Goal: Task Accomplishment & Management: Manage account settings

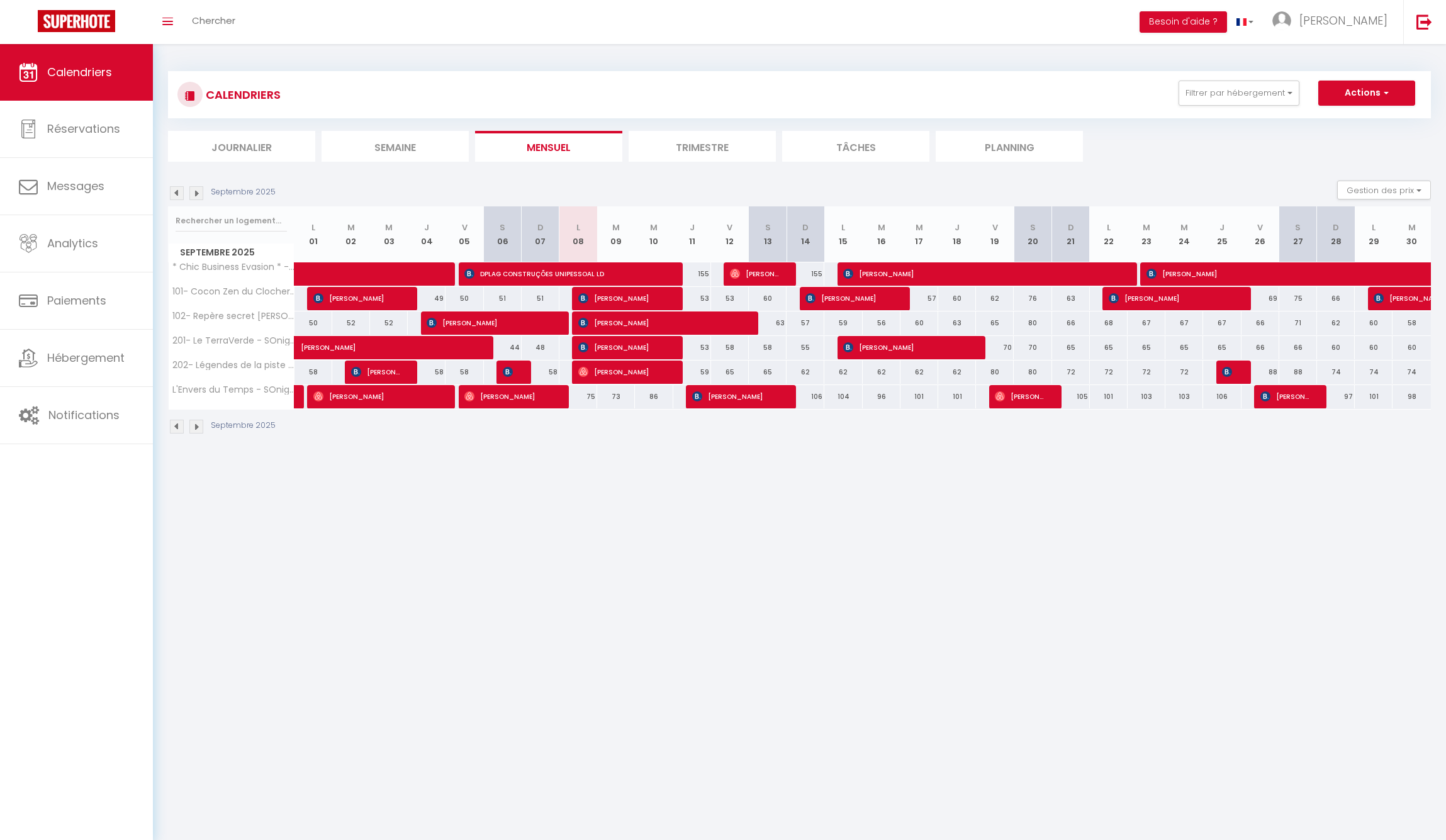
click at [763, 398] on span "Aleah Niemczyk" at bounding box center [736, 396] width 88 height 24
select select "OK"
select select "KO"
select select "0"
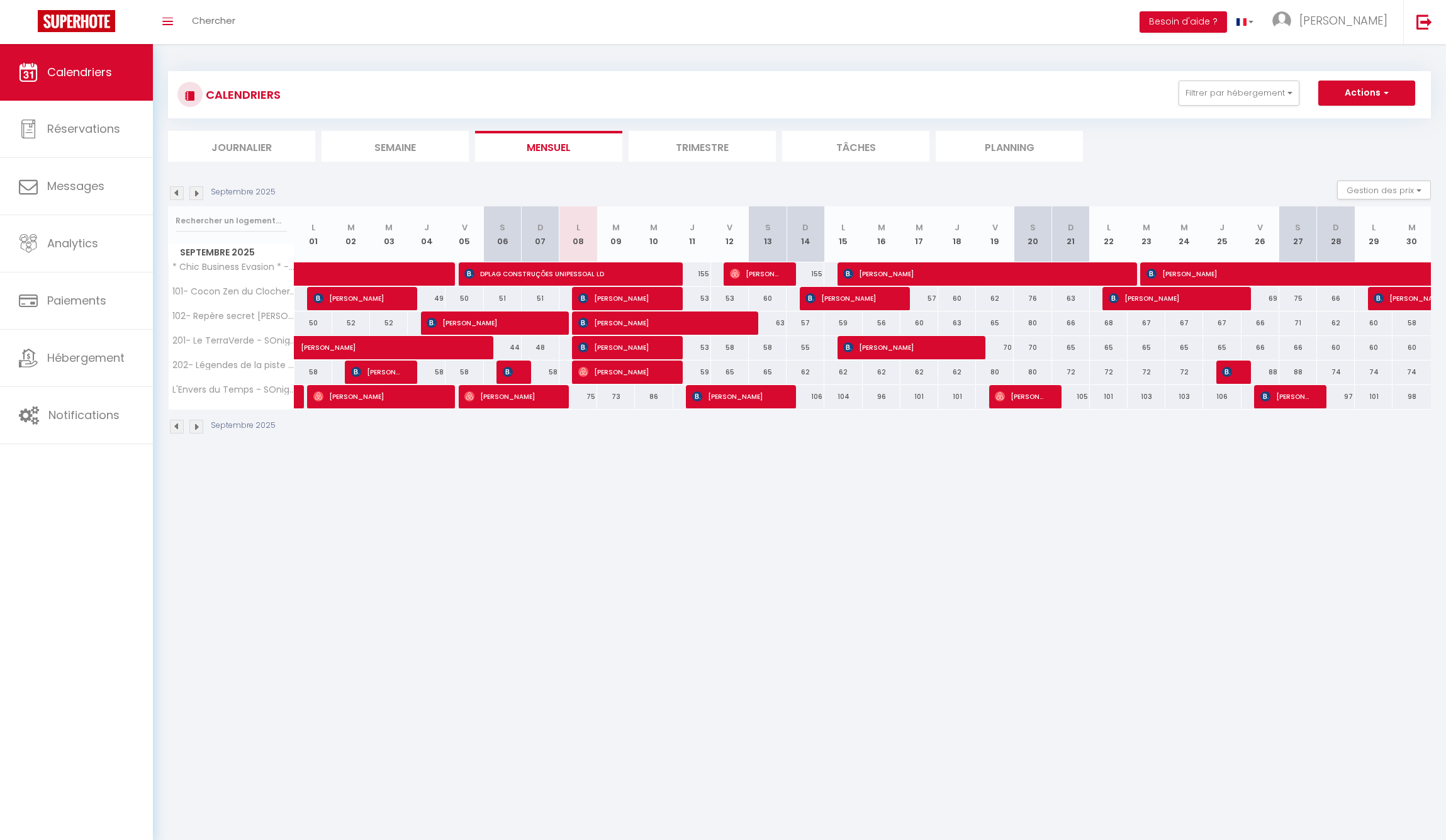
select select "1"
select select
select select "52405"
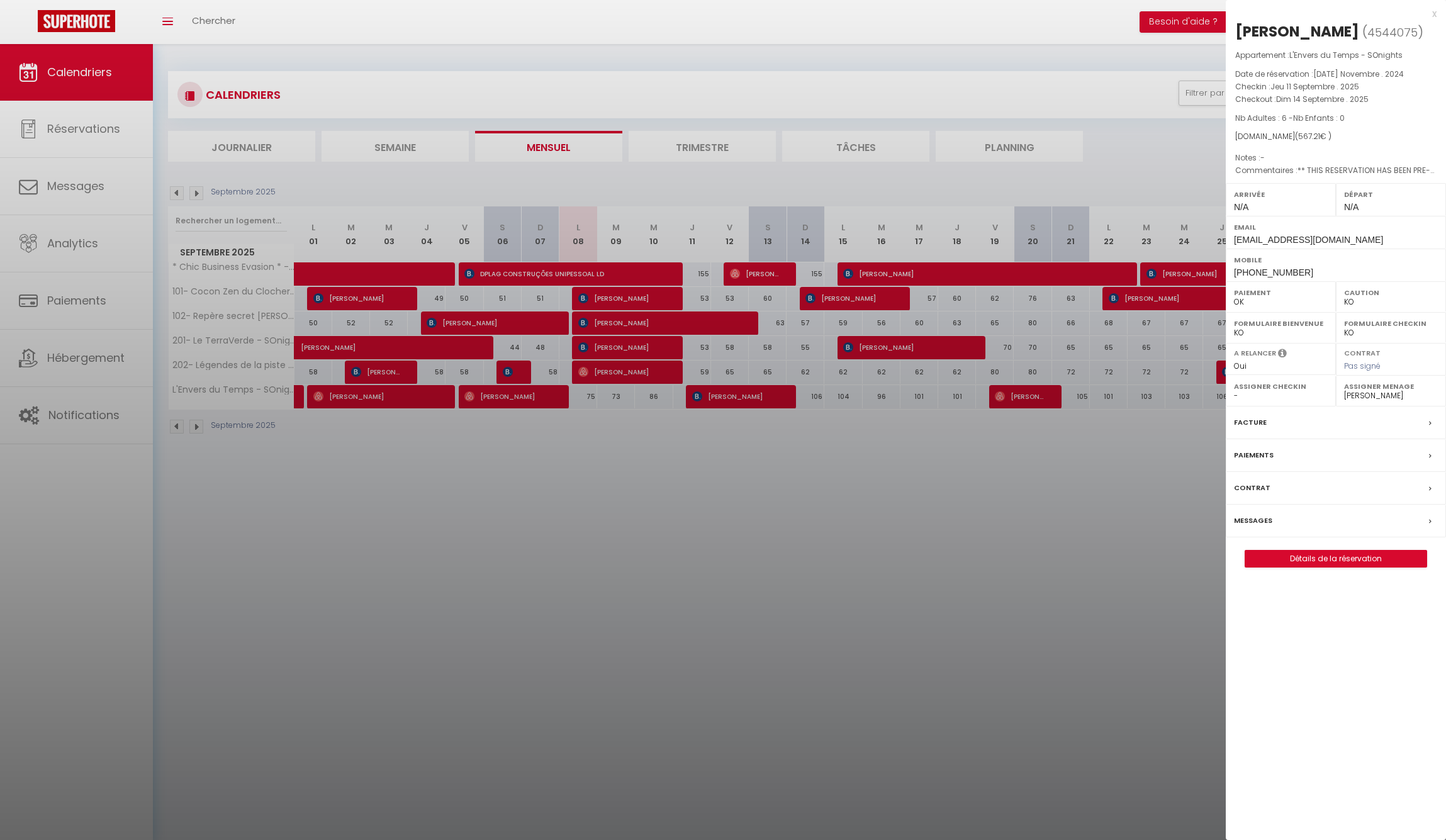
click at [733, 494] on div at bounding box center [723, 420] width 1446 height 840
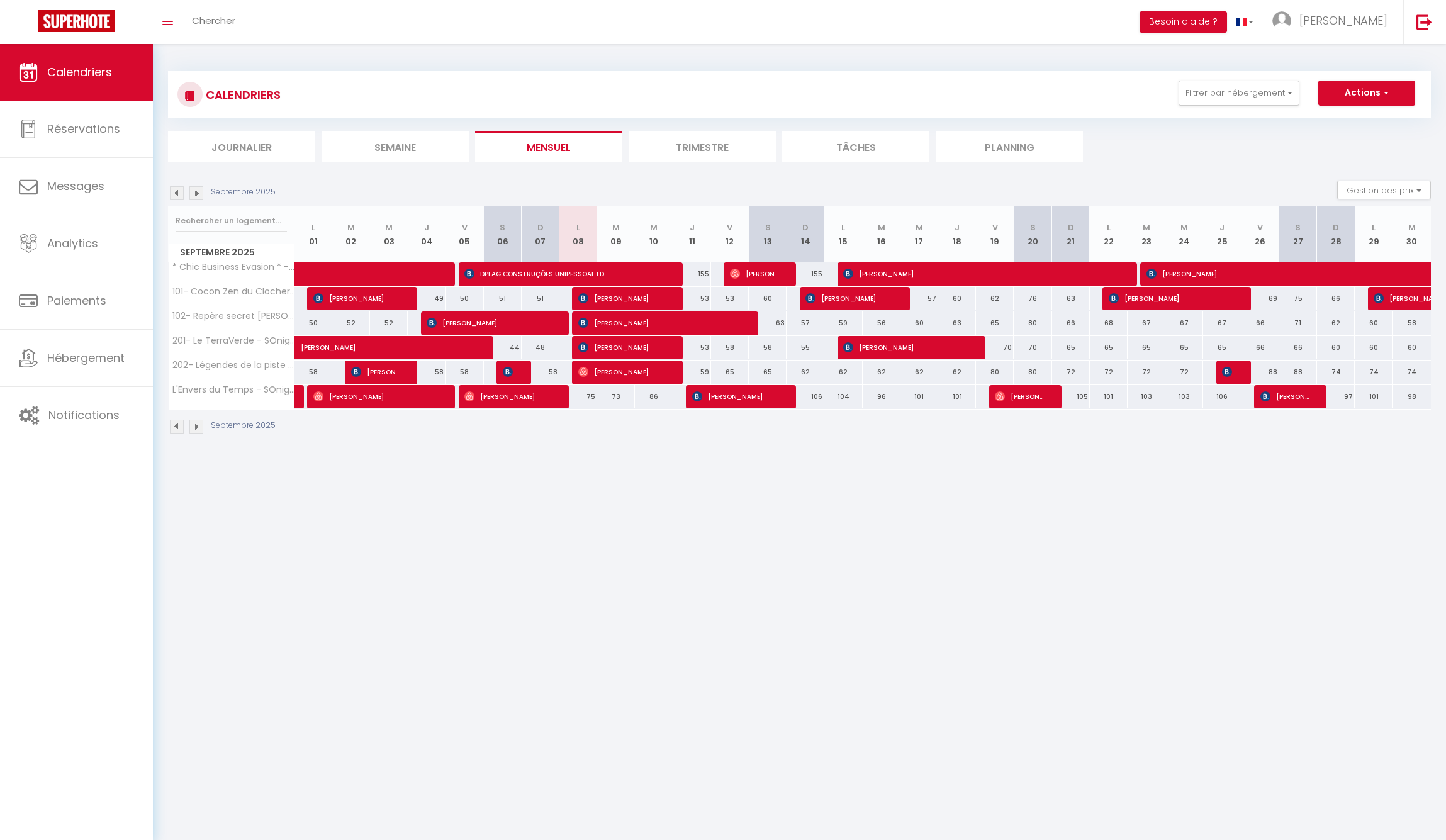
click at [1040, 391] on span "Tom Hse" at bounding box center [1020, 396] width 51 height 24
select select "OK"
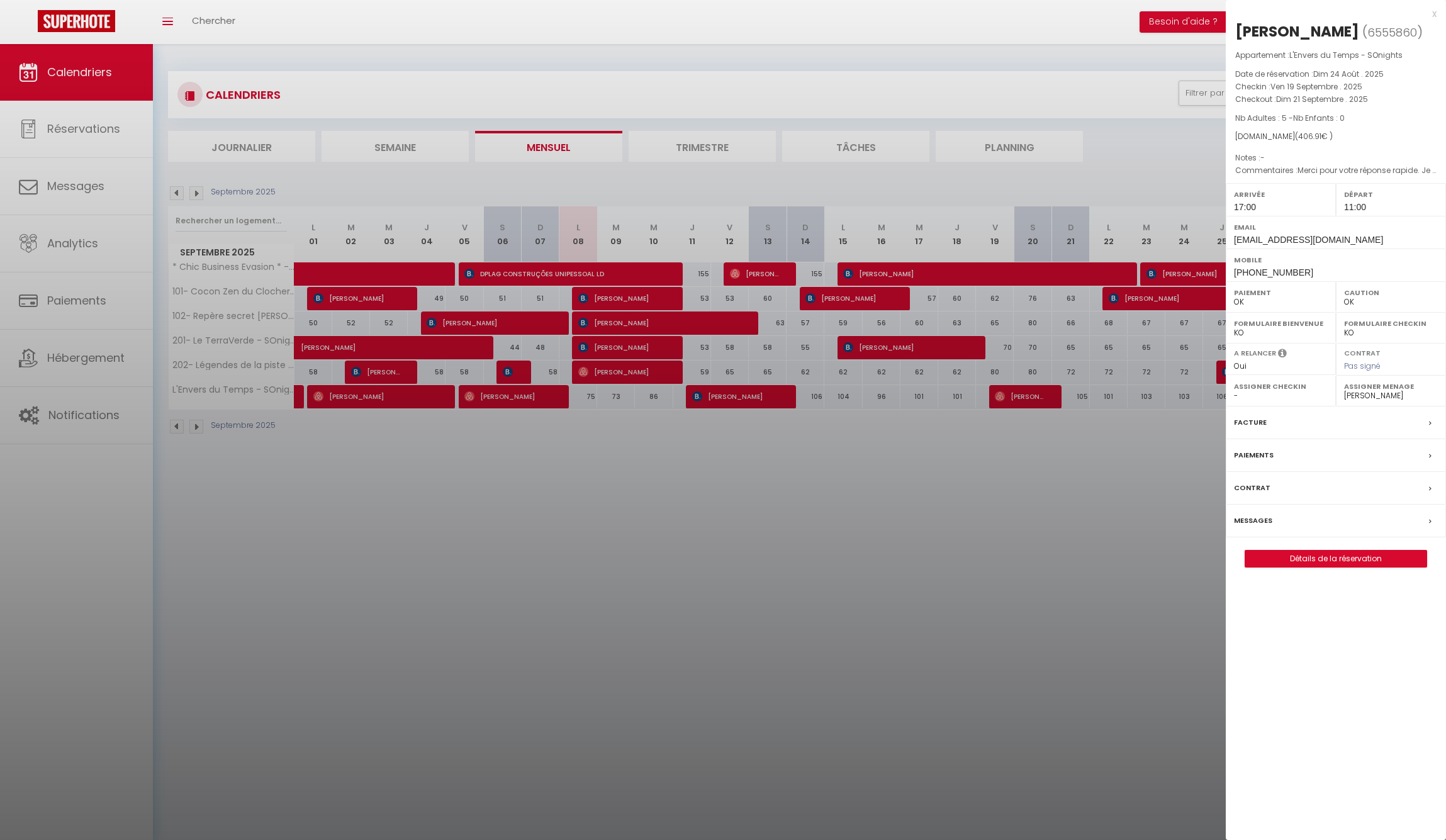
click at [997, 483] on div at bounding box center [723, 420] width 1446 height 840
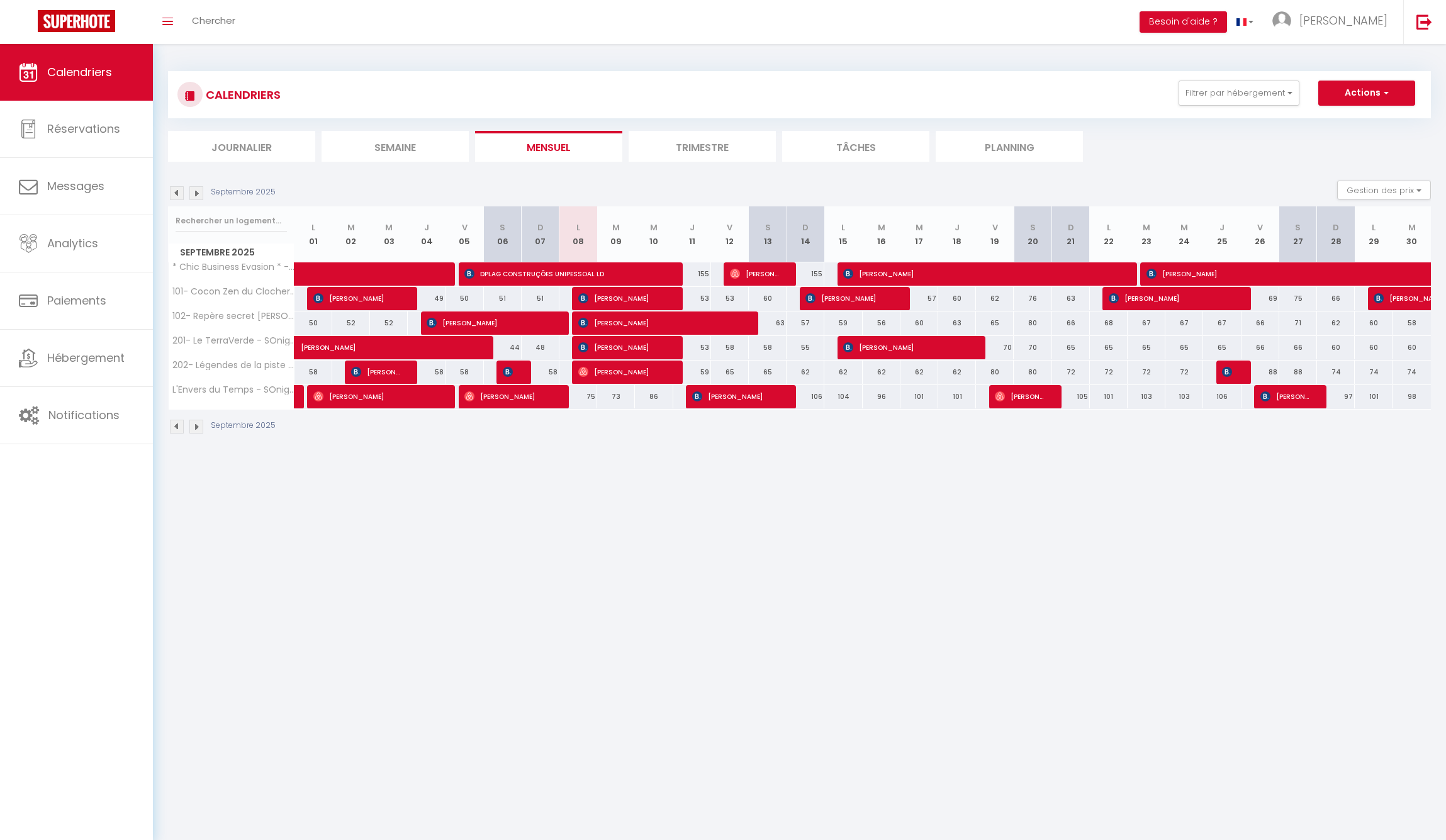
click at [199, 193] on img at bounding box center [196, 193] width 13 height 13
select select "0"
select select "52405"
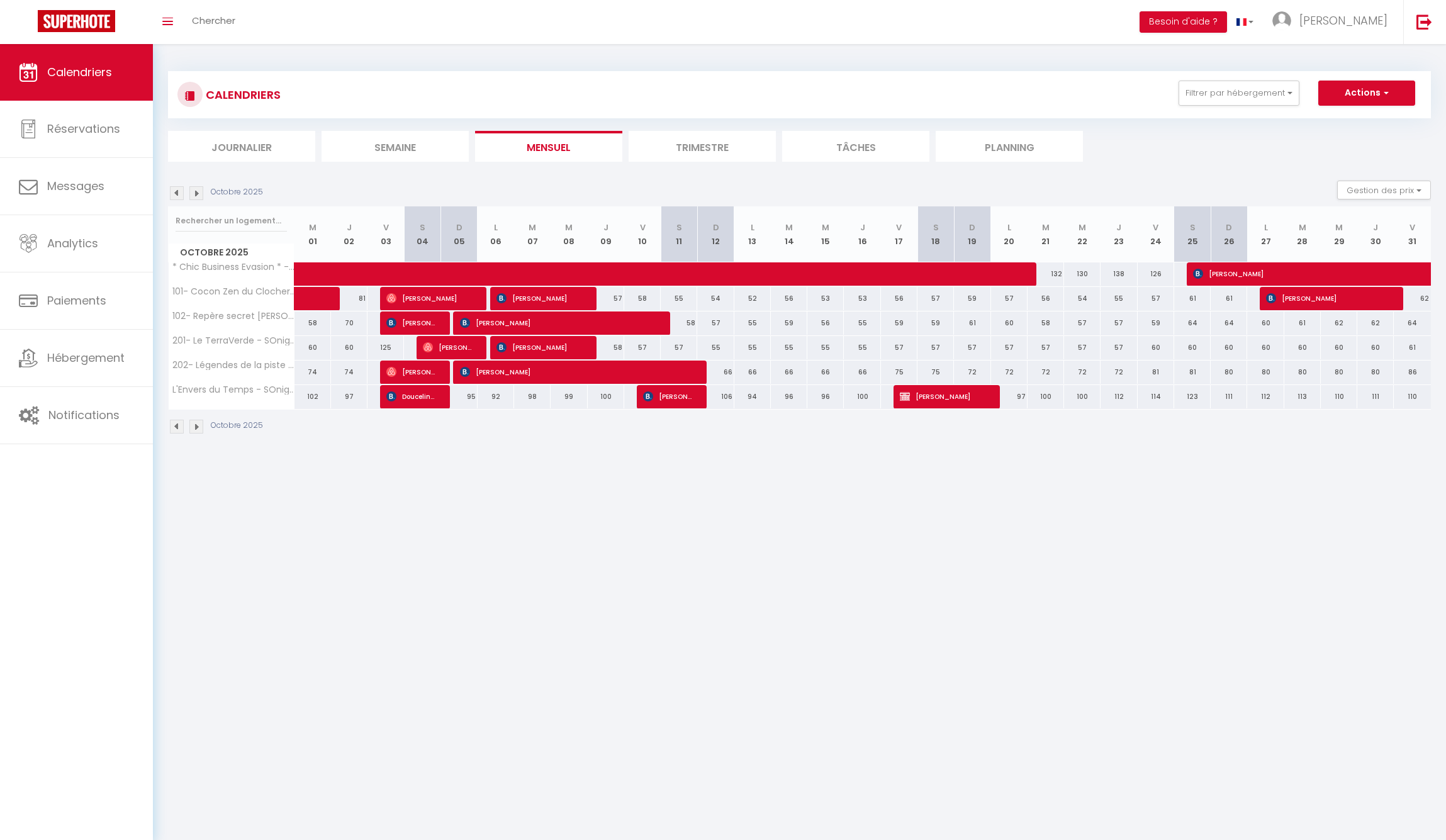
click at [941, 388] on span "Xavier Raphanel" at bounding box center [942, 396] width 85 height 24
select select "KO"
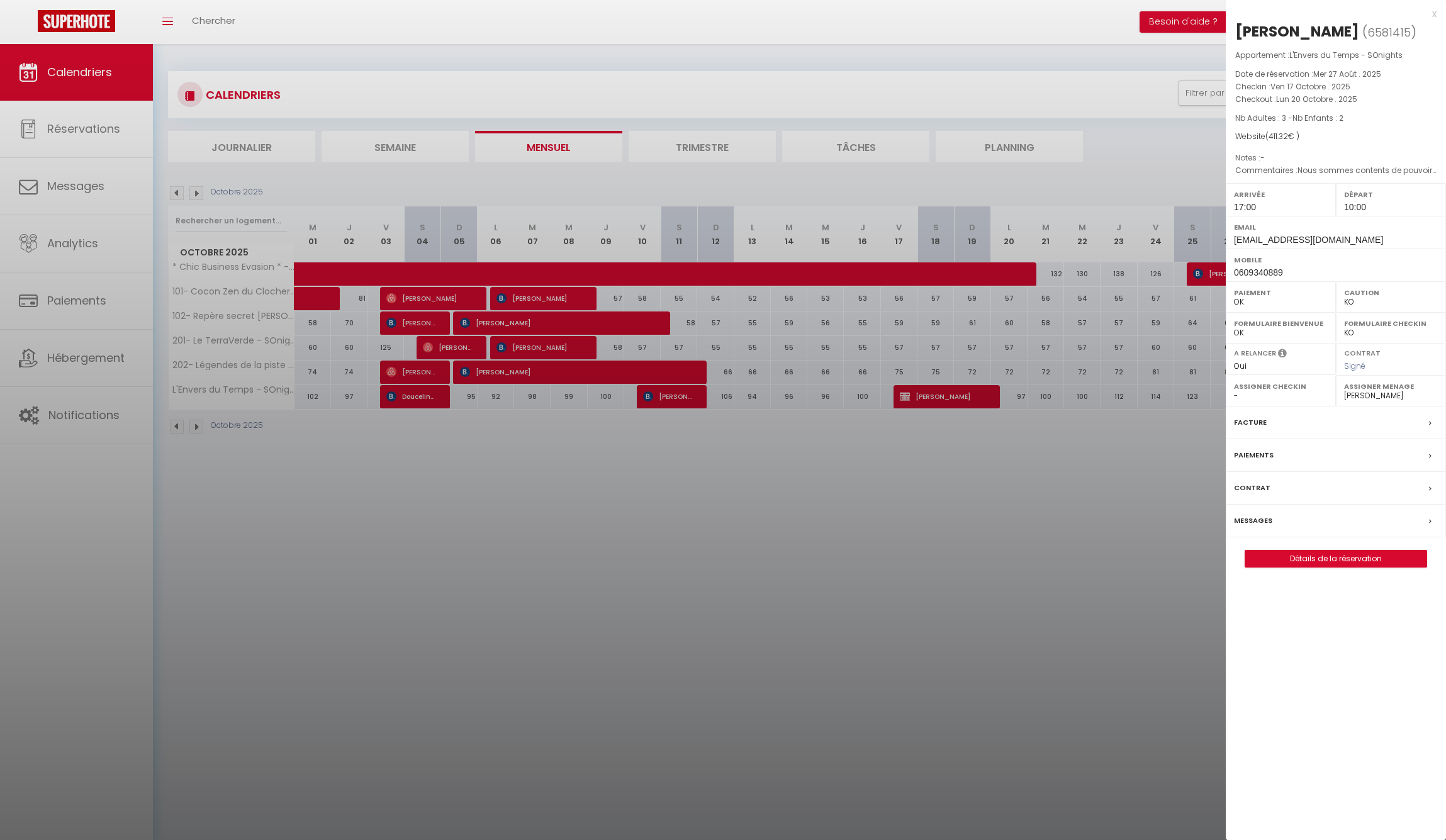
click at [1324, 555] on link "Détails de la réservation" at bounding box center [1336, 559] width 182 height 17
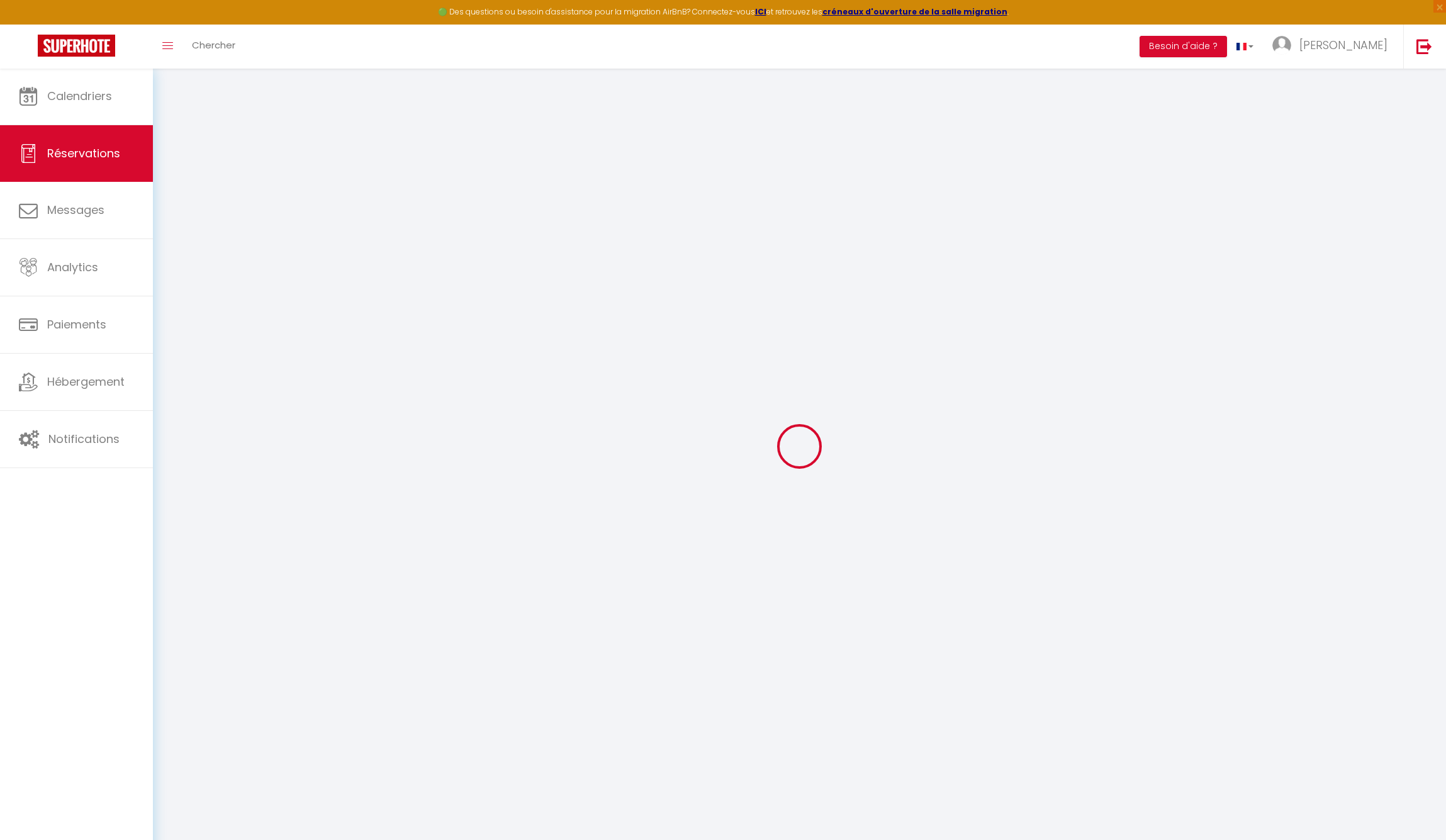
select select
checkbox input "false"
select select
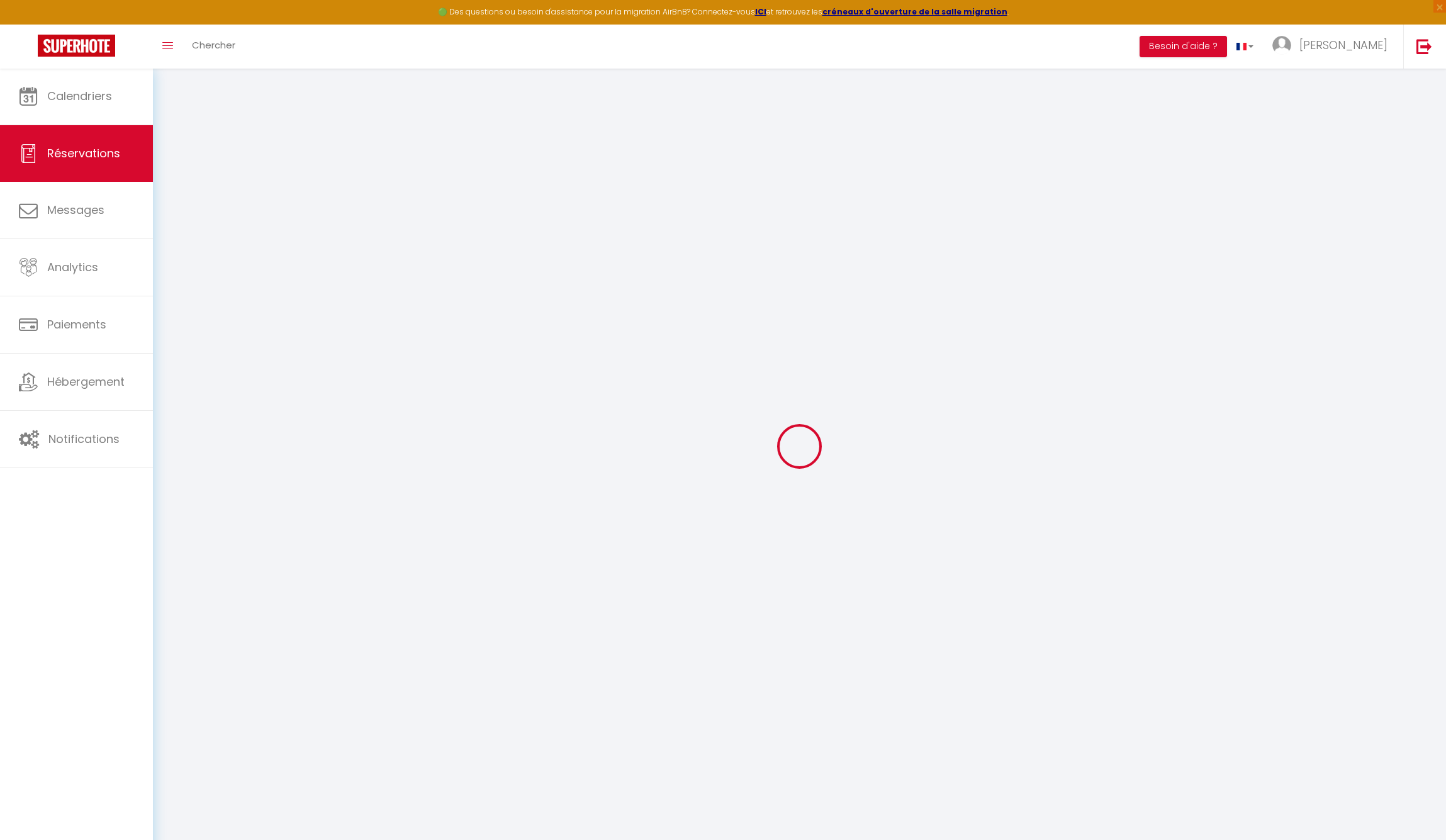
checkbox input "false"
type textarea "Nous sommes contents de pouvoir revenir dans votre maison"
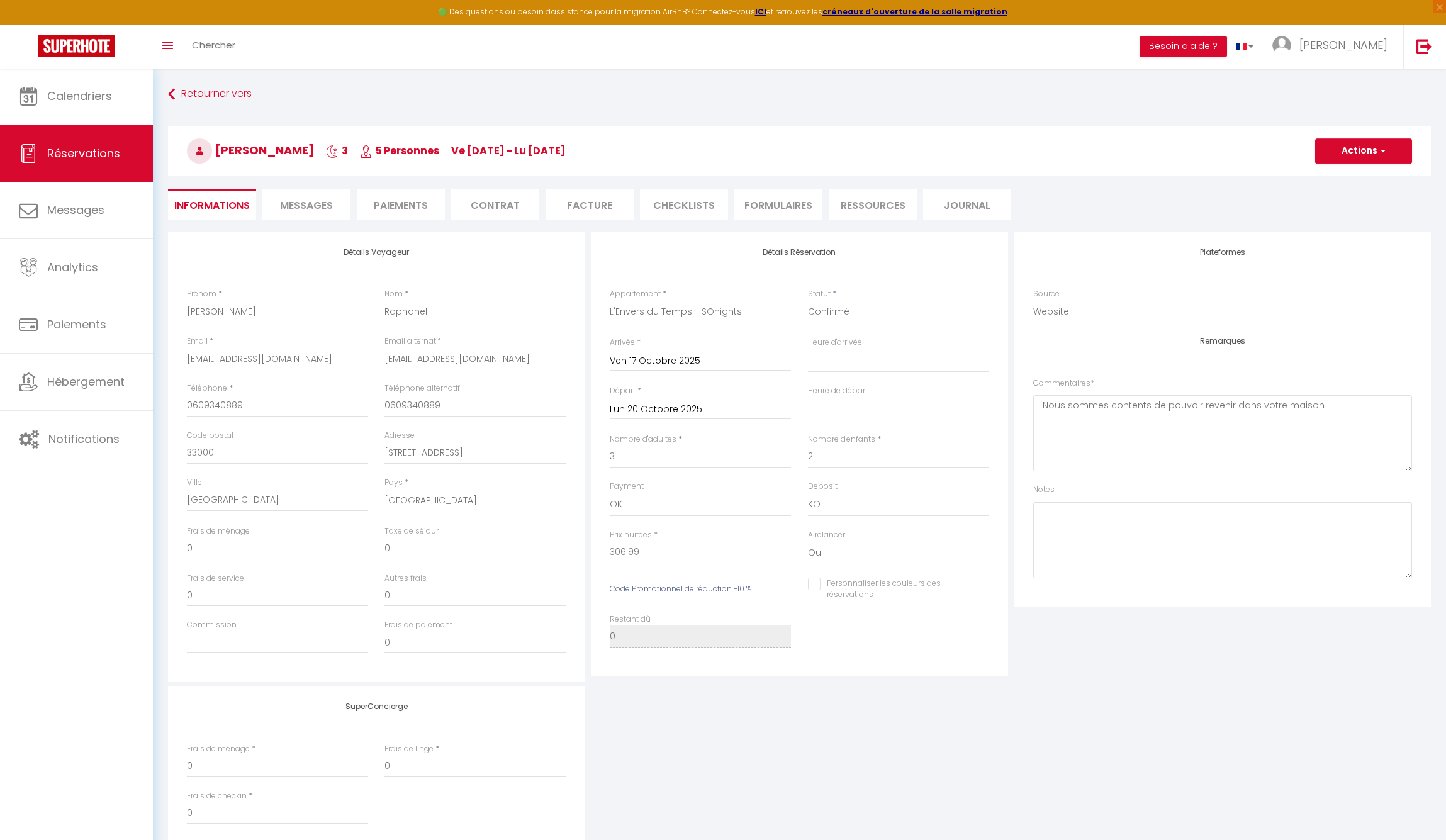
type input "65"
type input "39.33"
select select
checkbox input "false"
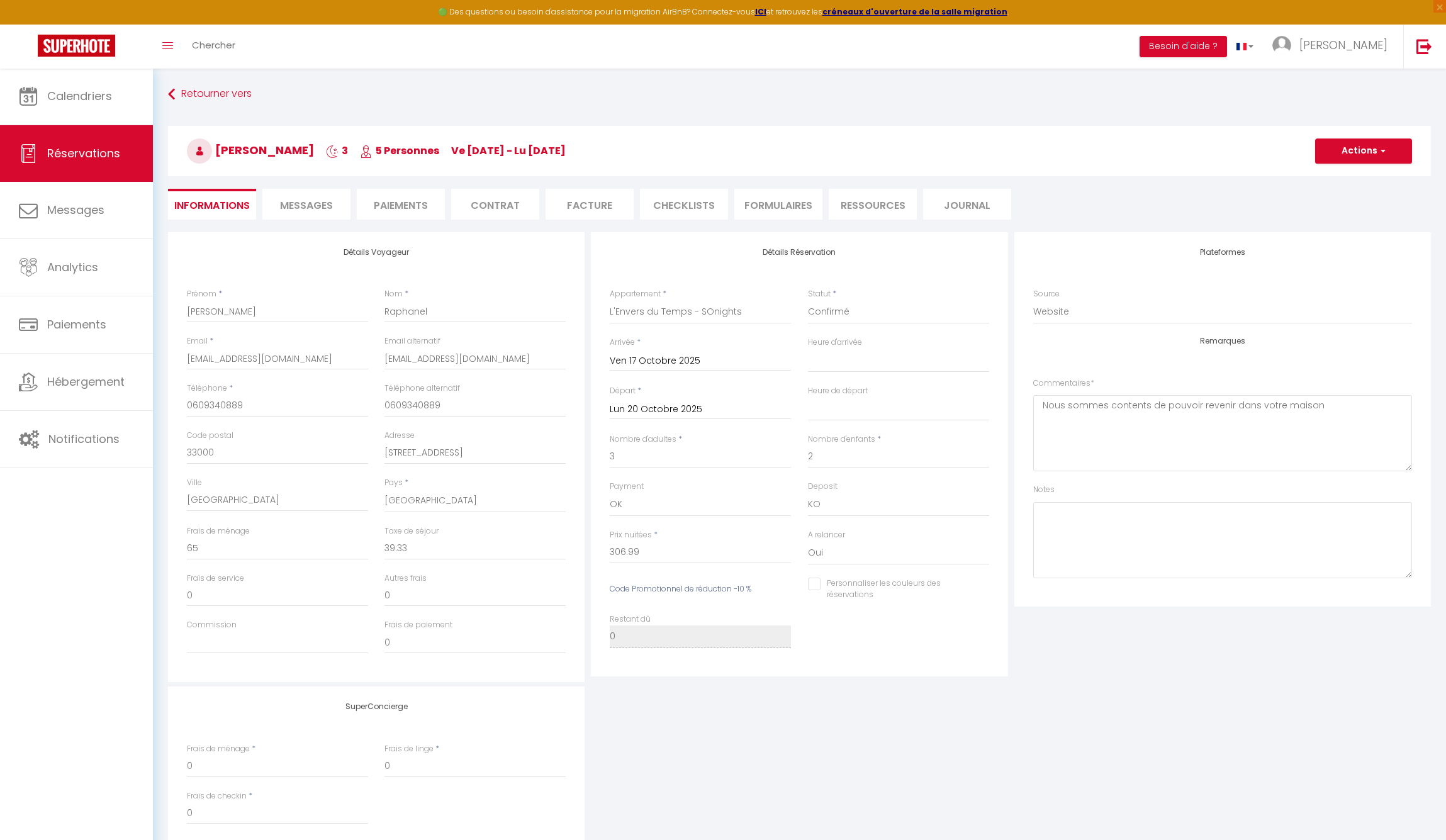
select select "17:00"
select select "10:00"
click at [506, 206] on li "Contrat" at bounding box center [495, 204] width 88 height 31
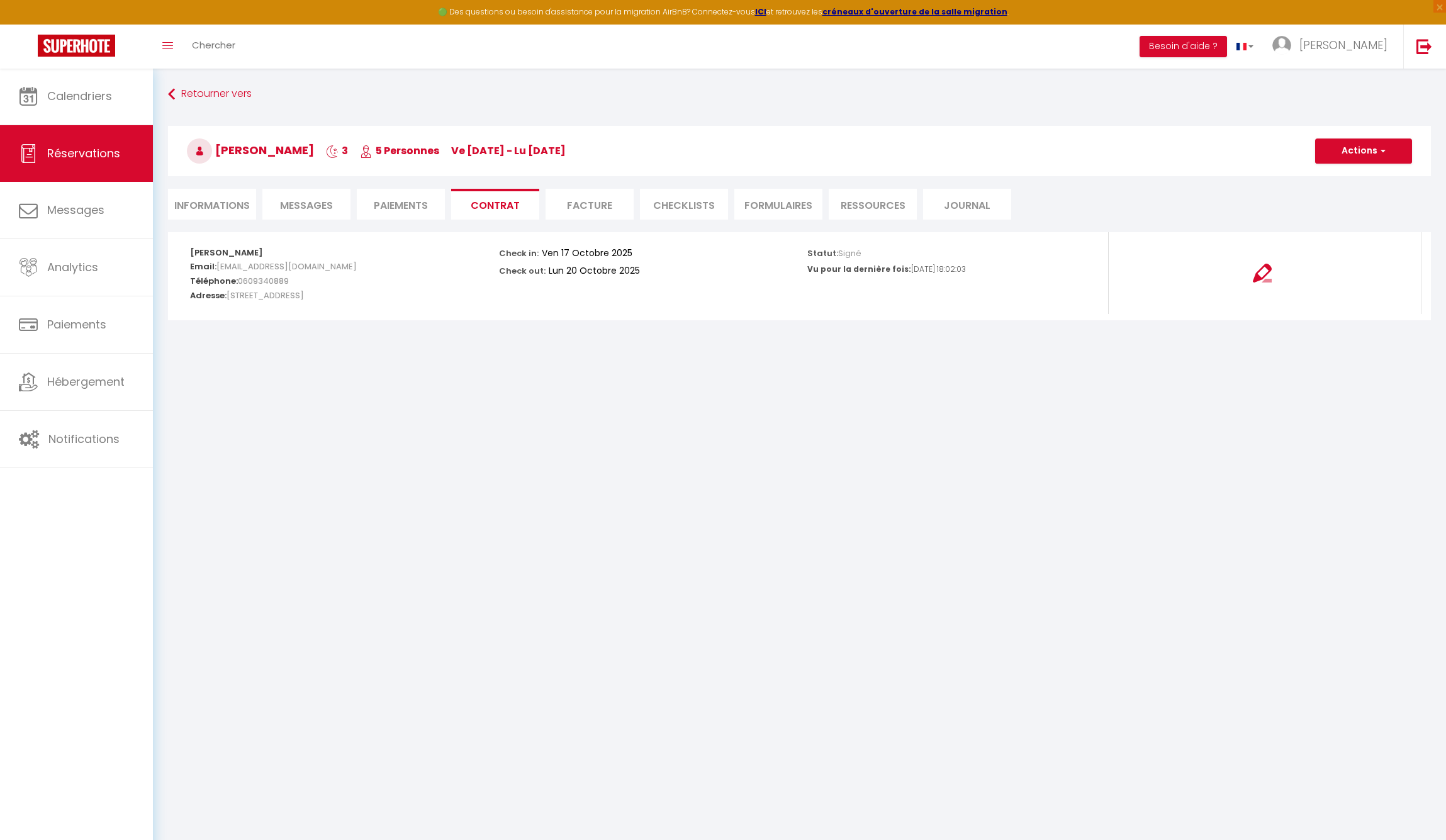
click at [1387, 148] on button "Actions" at bounding box center [1364, 151] width 97 height 25
click at [1350, 177] on link "Voir le contrat" at bounding box center [1354, 178] width 105 height 17
click at [576, 204] on li "Facture" at bounding box center [589, 204] width 88 height 31
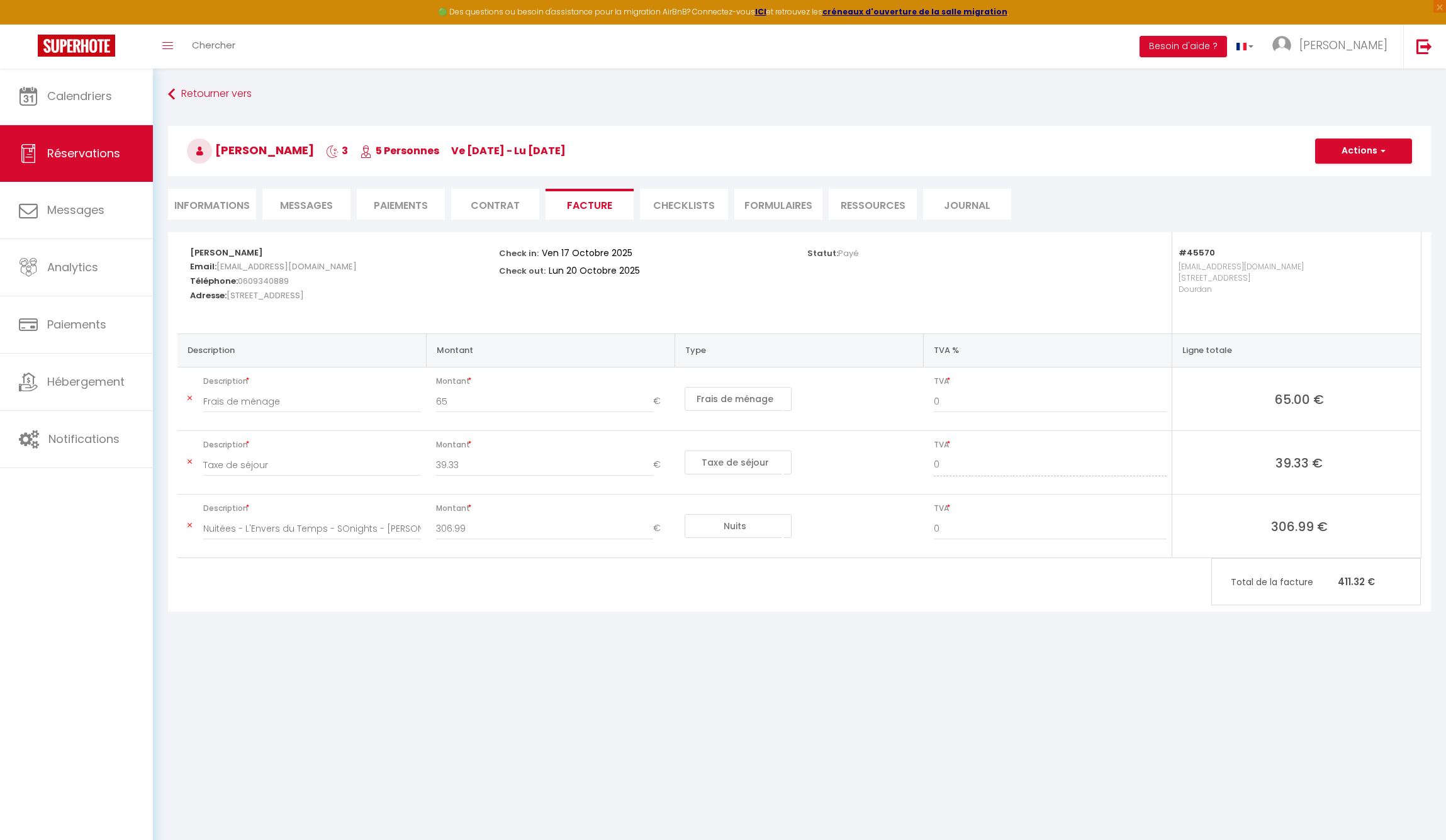
click at [492, 203] on li "Contrat" at bounding box center [495, 204] width 88 height 31
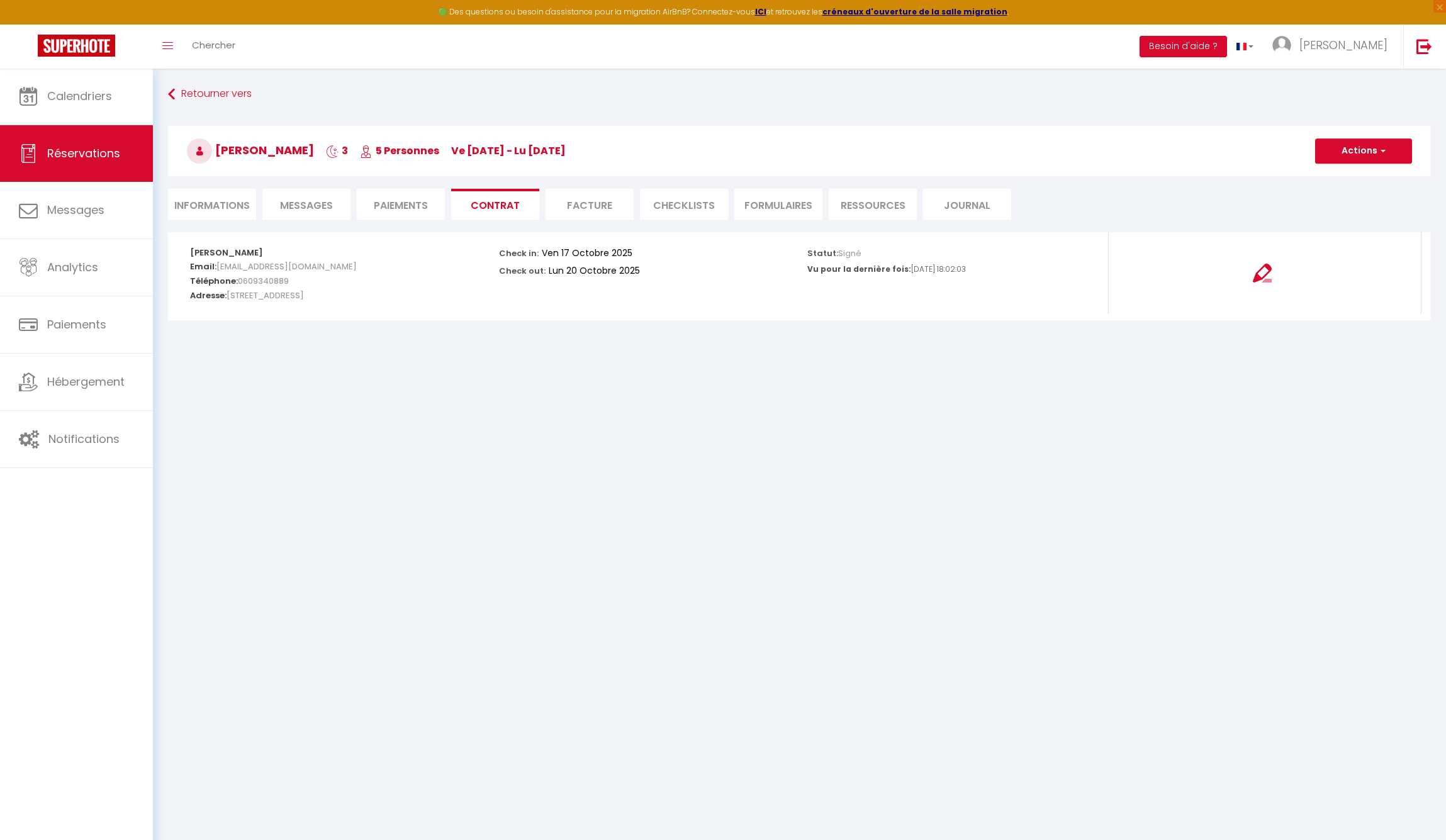
click at [411, 203] on li "Paiements" at bounding box center [400, 204] width 88 height 31
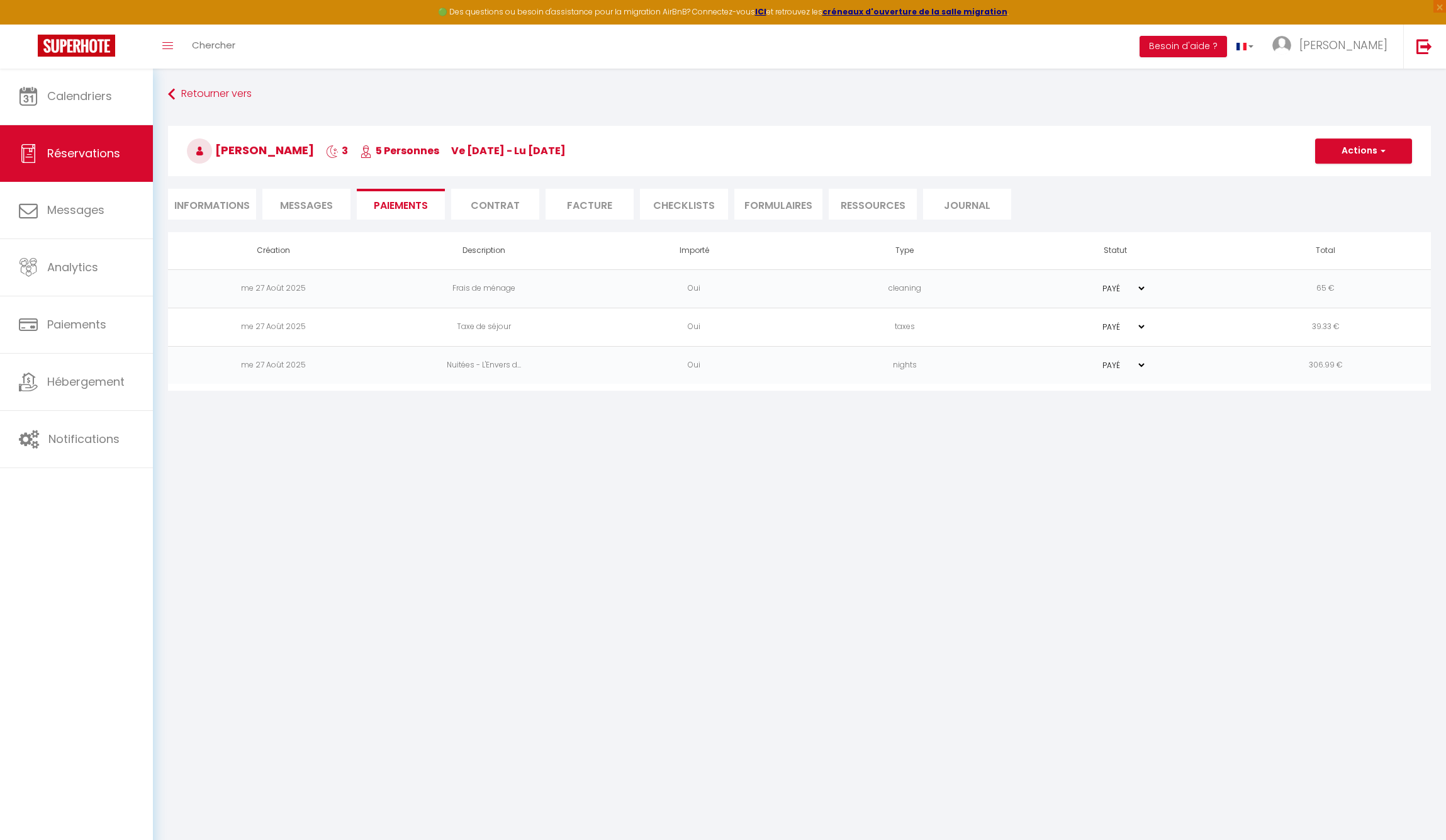
click at [871, 209] on li "Ressources" at bounding box center [872, 204] width 88 height 31
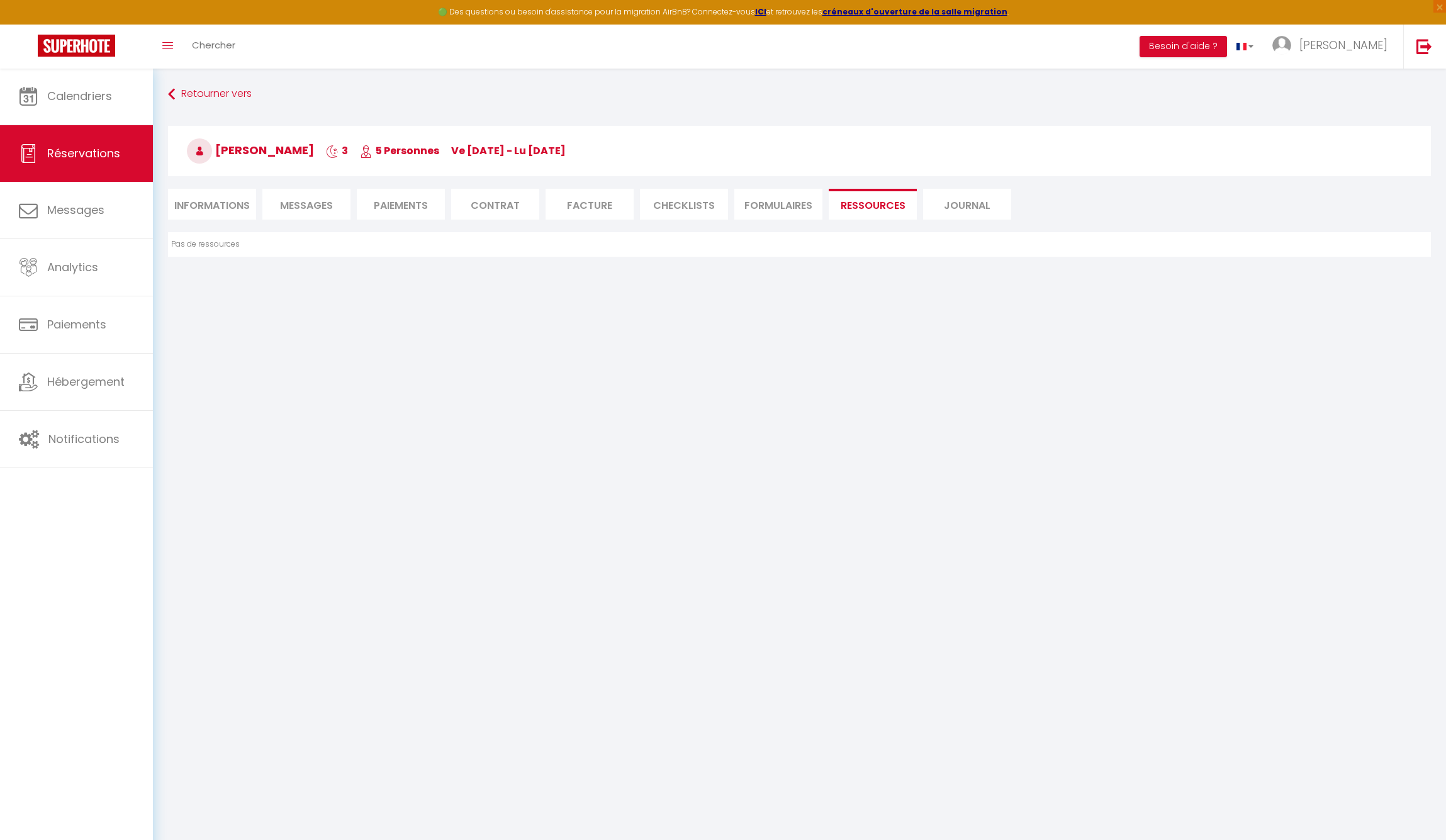
click at [233, 202] on li "Informations" at bounding box center [212, 204] width 88 height 31
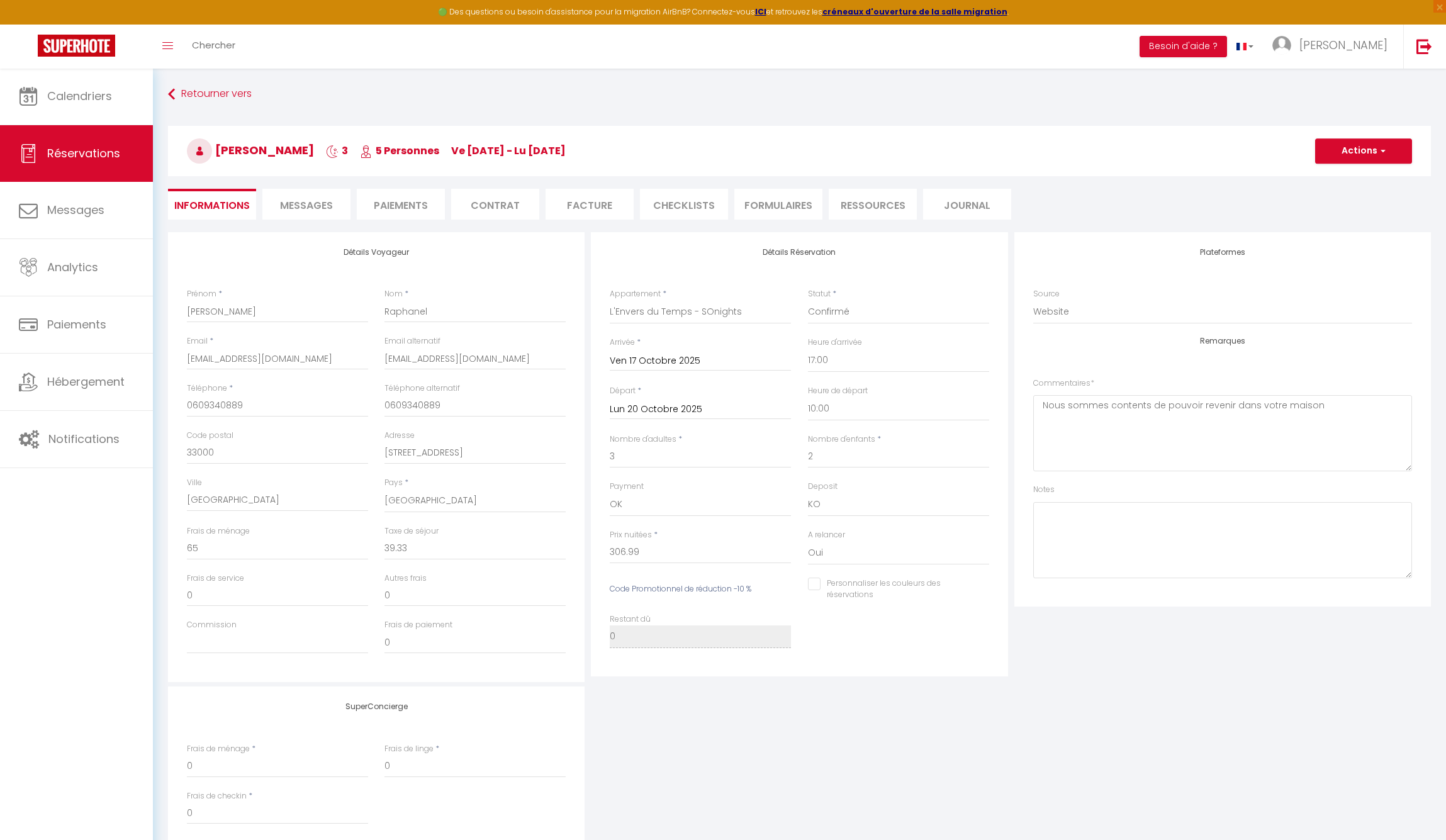
click at [316, 206] on span "Messages" at bounding box center [306, 205] width 53 height 14
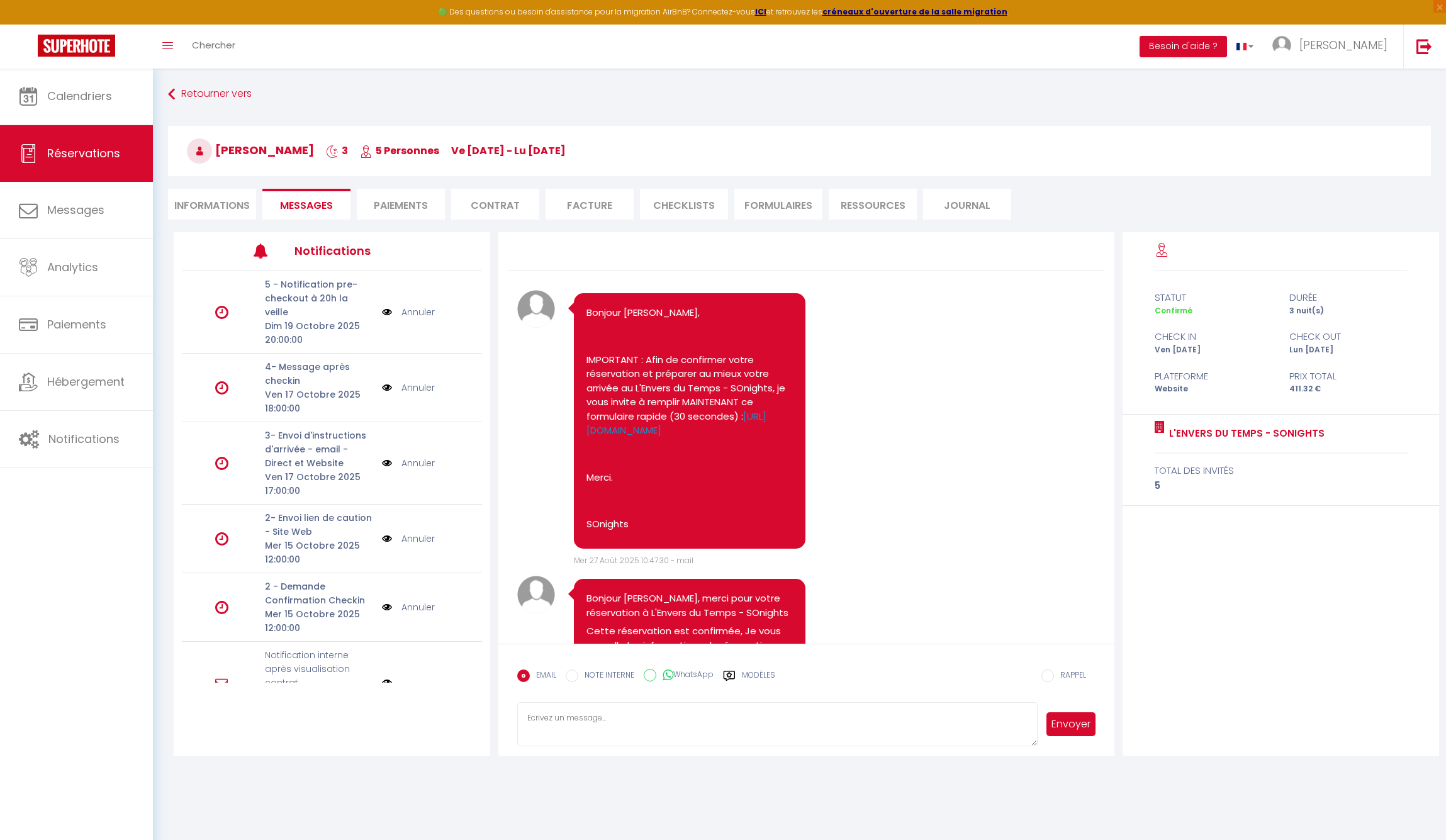
click at [401, 208] on li "Paiements" at bounding box center [400, 204] width 88 height 31
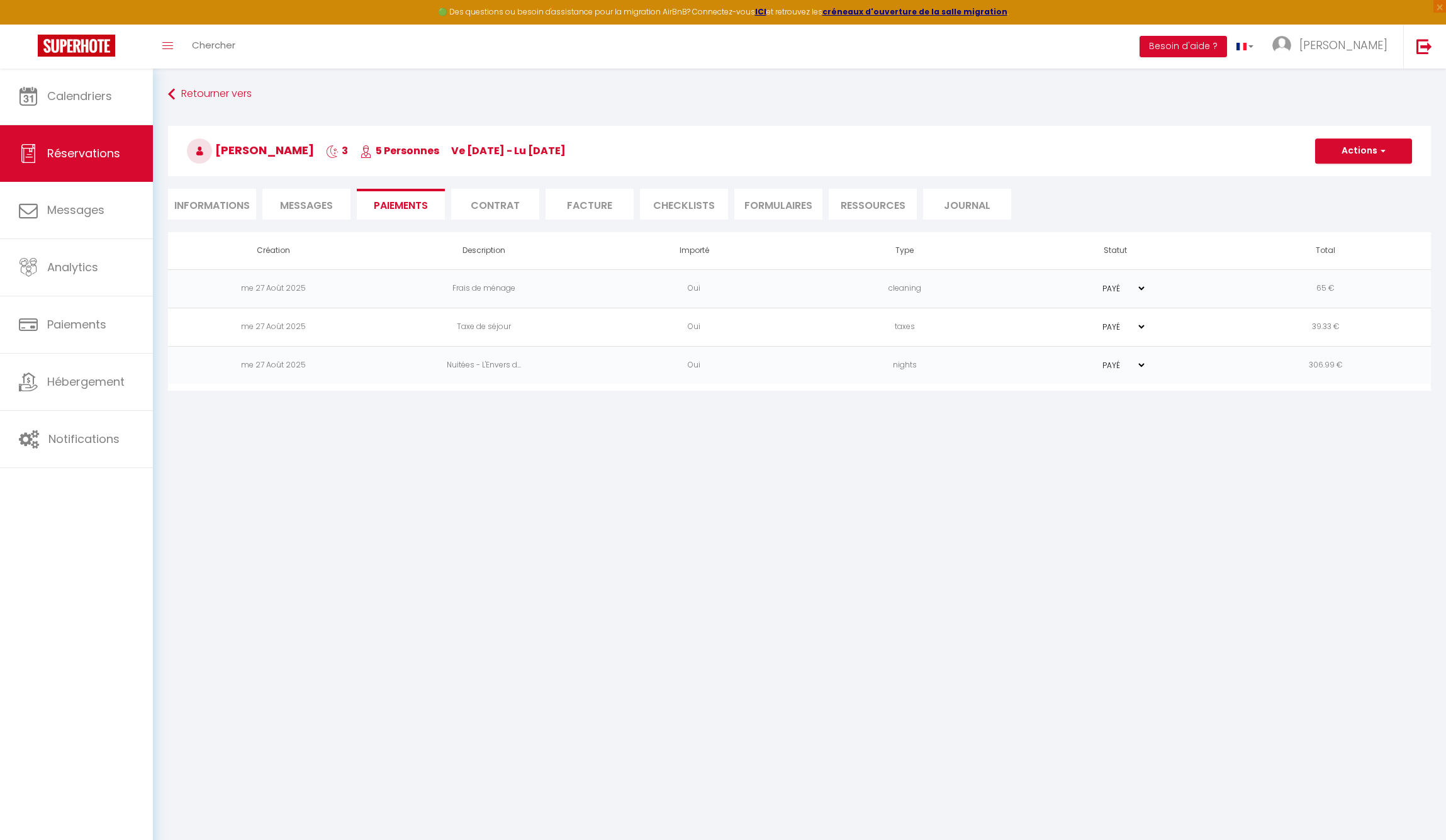
click at [510, 206] on li "Contrat" at bounding box center [495, 204] width 88 height 31
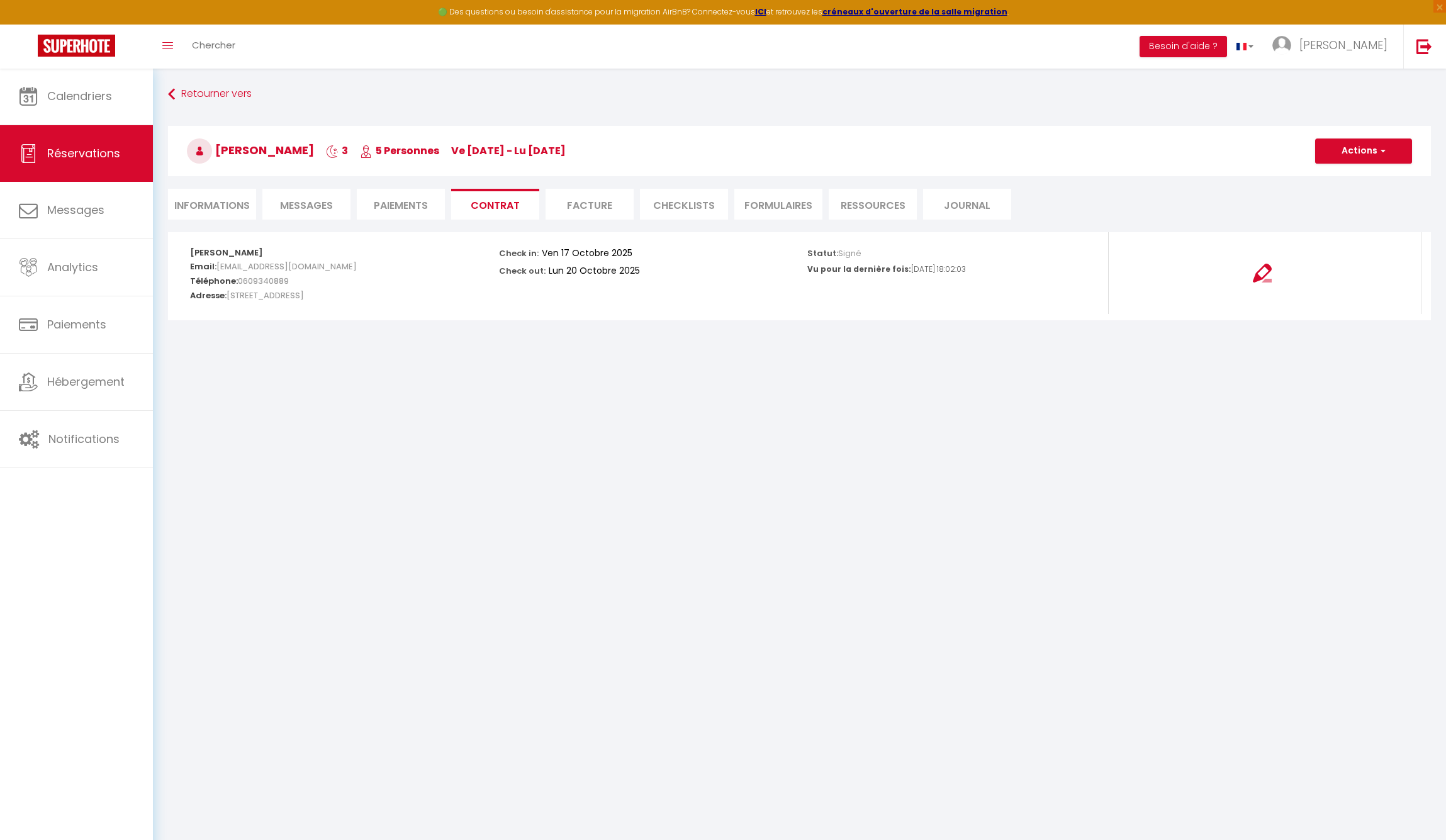
drag, startPoint x: 900, startPoint y: 268, endPoint x: 997, endPoint y: 273, distance: 97.1
click at [997, 273] on div "Vu pour la dernière fois: 2025-09-08 18:02:03" at bounding box center [953, 269] width 292 height 12
click at [1389, 146] on button "Actions" at bounding box center [1364, 151] width 97 height 25
click at [591, 211] on li "Facture" at bounding box center [589, 204] width 88 height 31
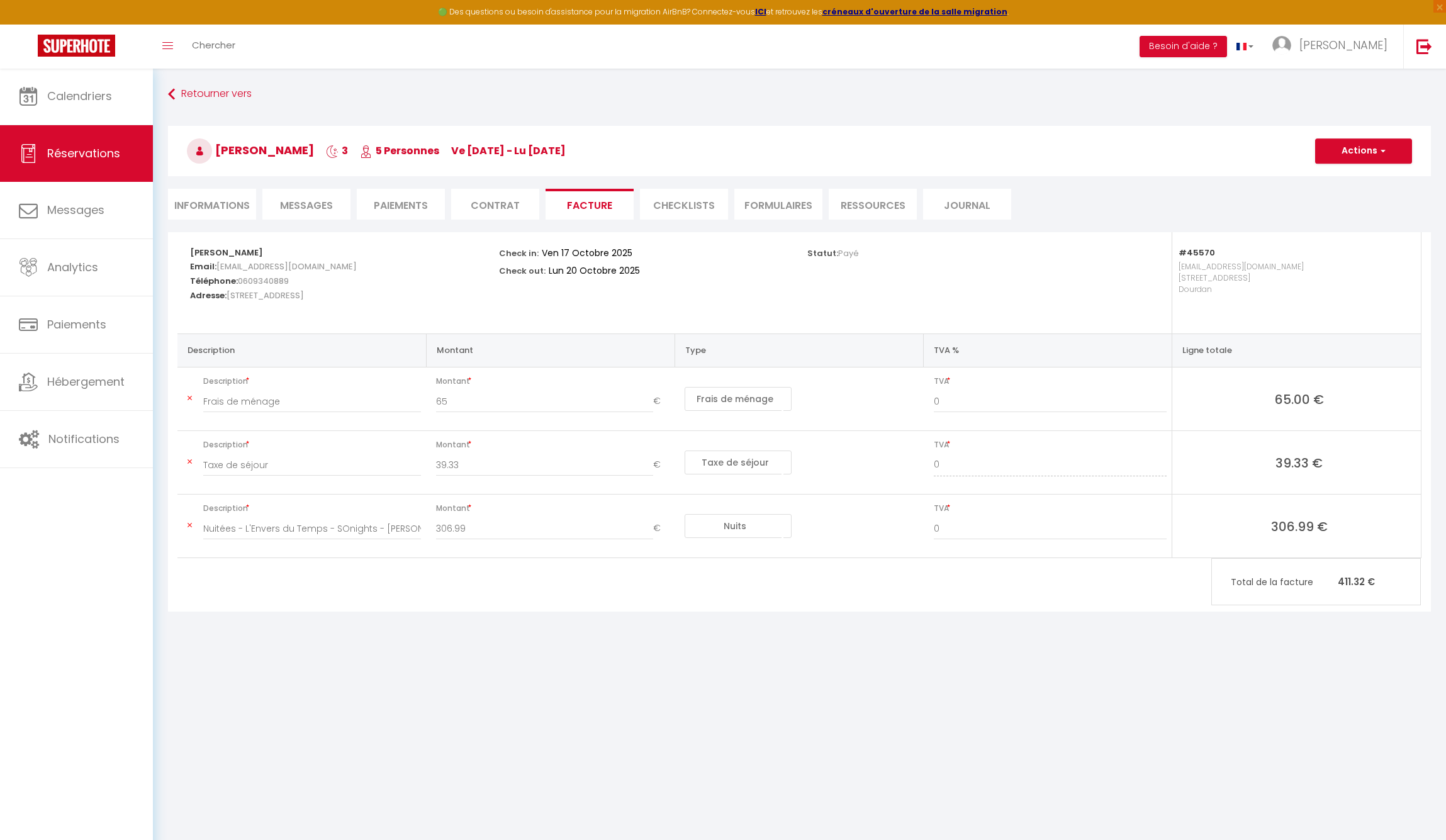
click at [530, 204] on li "Contrat" at bounding box center [495, 204] width 88 height 31
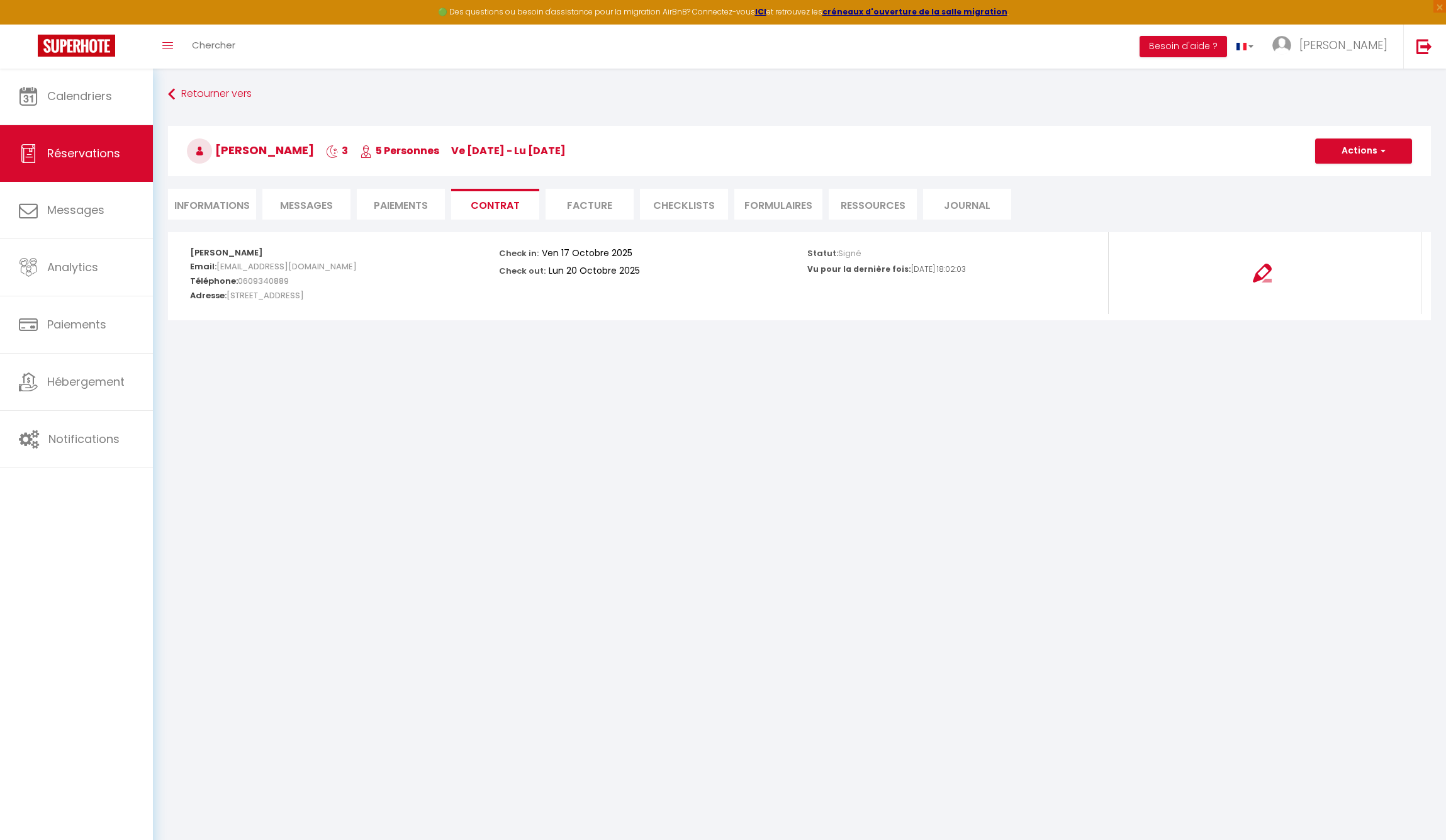
drag, startPoint x: 864, startPoint y: 250, endPoint x: 857, endPoint y: 251, distance: 7.1
click at [857, 251] on div "Statut: Signé" at bounding box center [953, 252] width 292 height 40
click at [874, 279] on div "Statut: Signé Vu pour la dernière fois: 2025-09-08 18:02:03" at bounding box center [954, 273] width 309 height 82
click at [900, 272] on p "Vu pour la dernière fois:" at bounding box center [859, 269] width 104 height 12
drag, startPoint x: 914, startPoint y: 267, endPoint x: 1035, endPoint y: 267, distance: 121.0
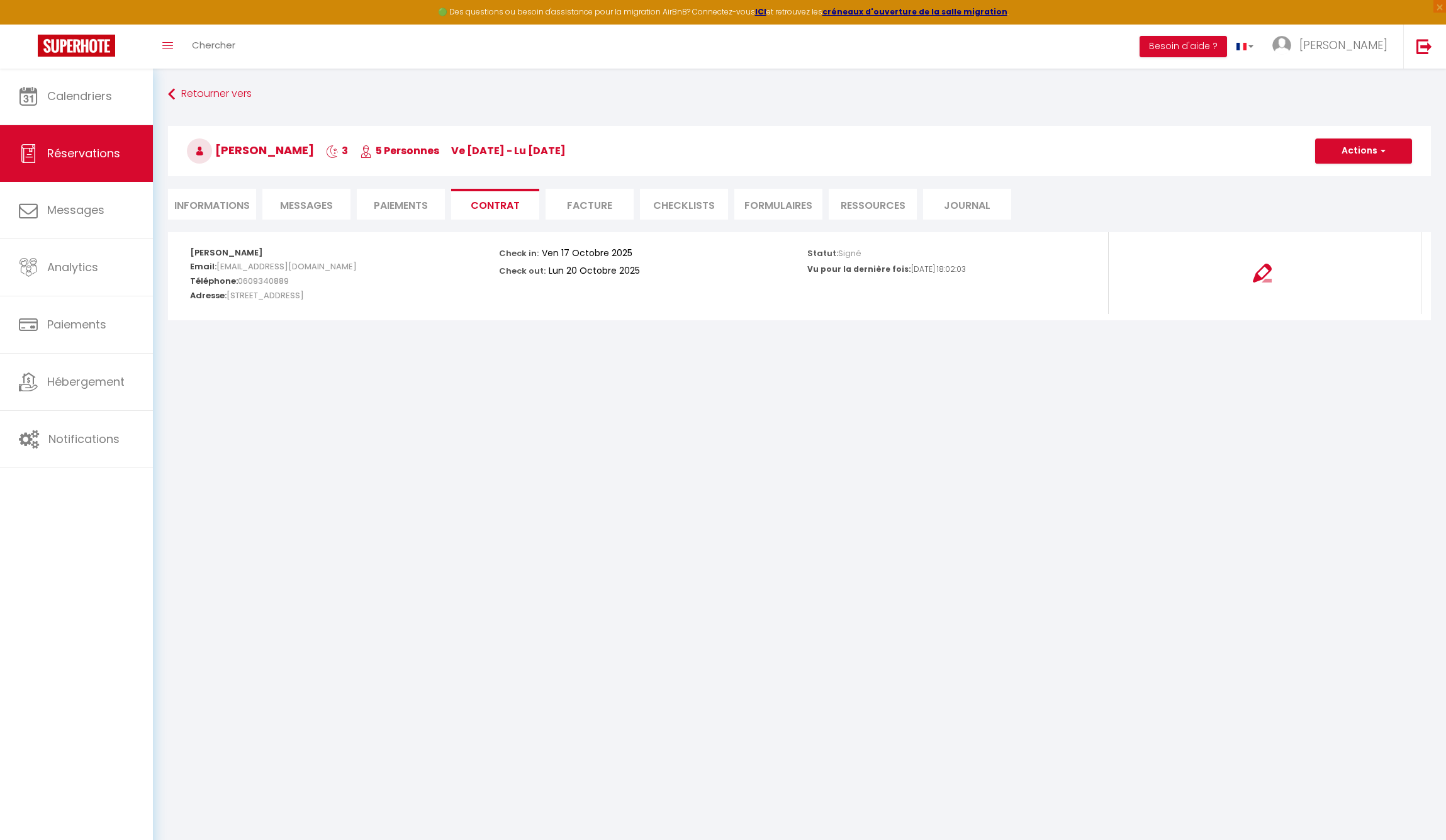
click at [1035, 267] on div "Vu pour la dernière fois: 2025-09-08 18:02:03" at bounding box center [953, 269] width 292 height 12
click at [1011, 292] on div "Statut: Signé Vu pour la dernière fois: 2025-09-08 18:02:03" at bounding box center [954, 273] width 309 height 82
click at [1368, 147] on button "Actions" at bounding box center [1364, 151] width 97 height 25
click at [1347, 178] on link "Voir le contrat" at bounding box center [1354, 178] width 105 height 17
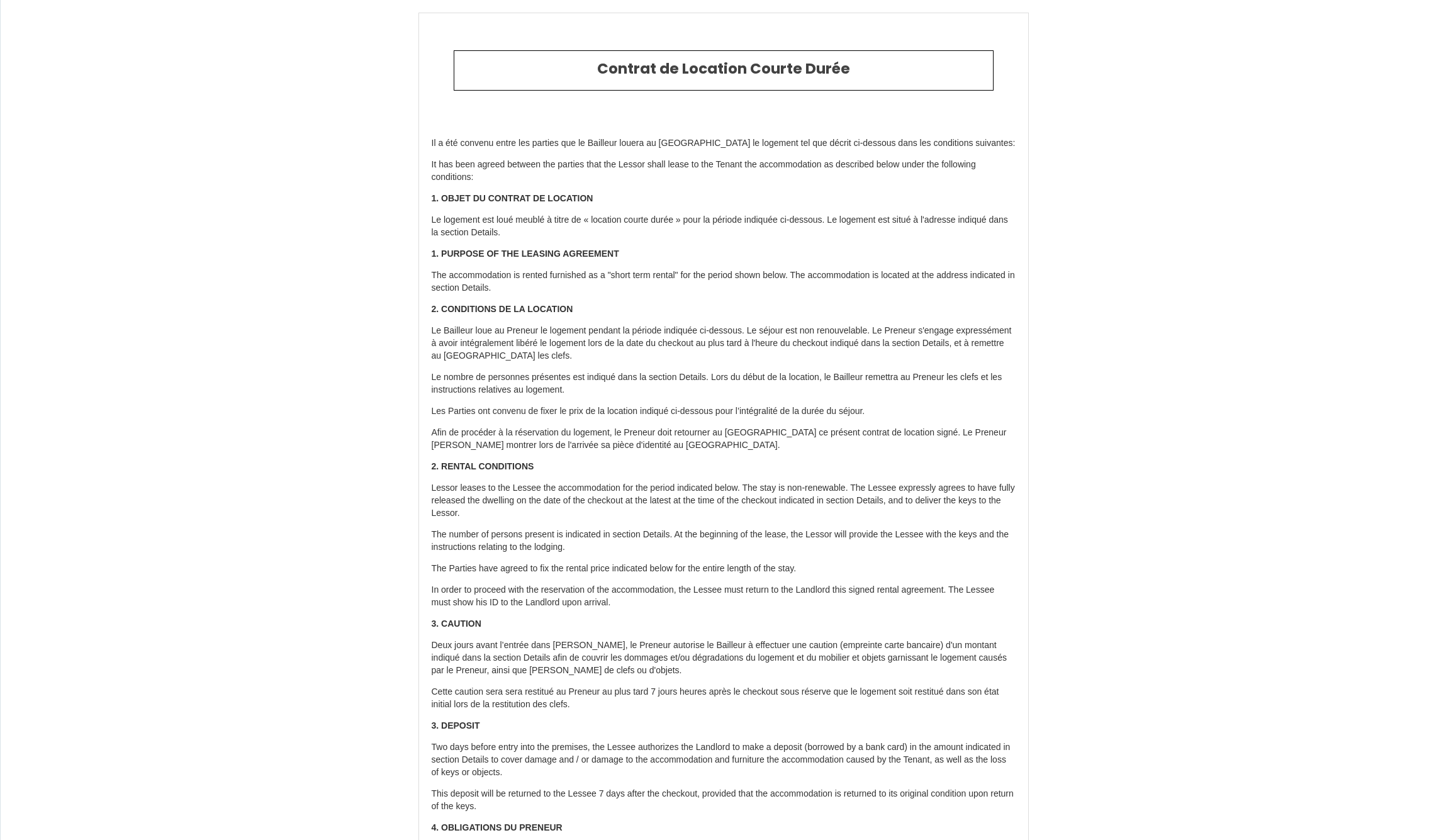
scroll to position [2211, 0]
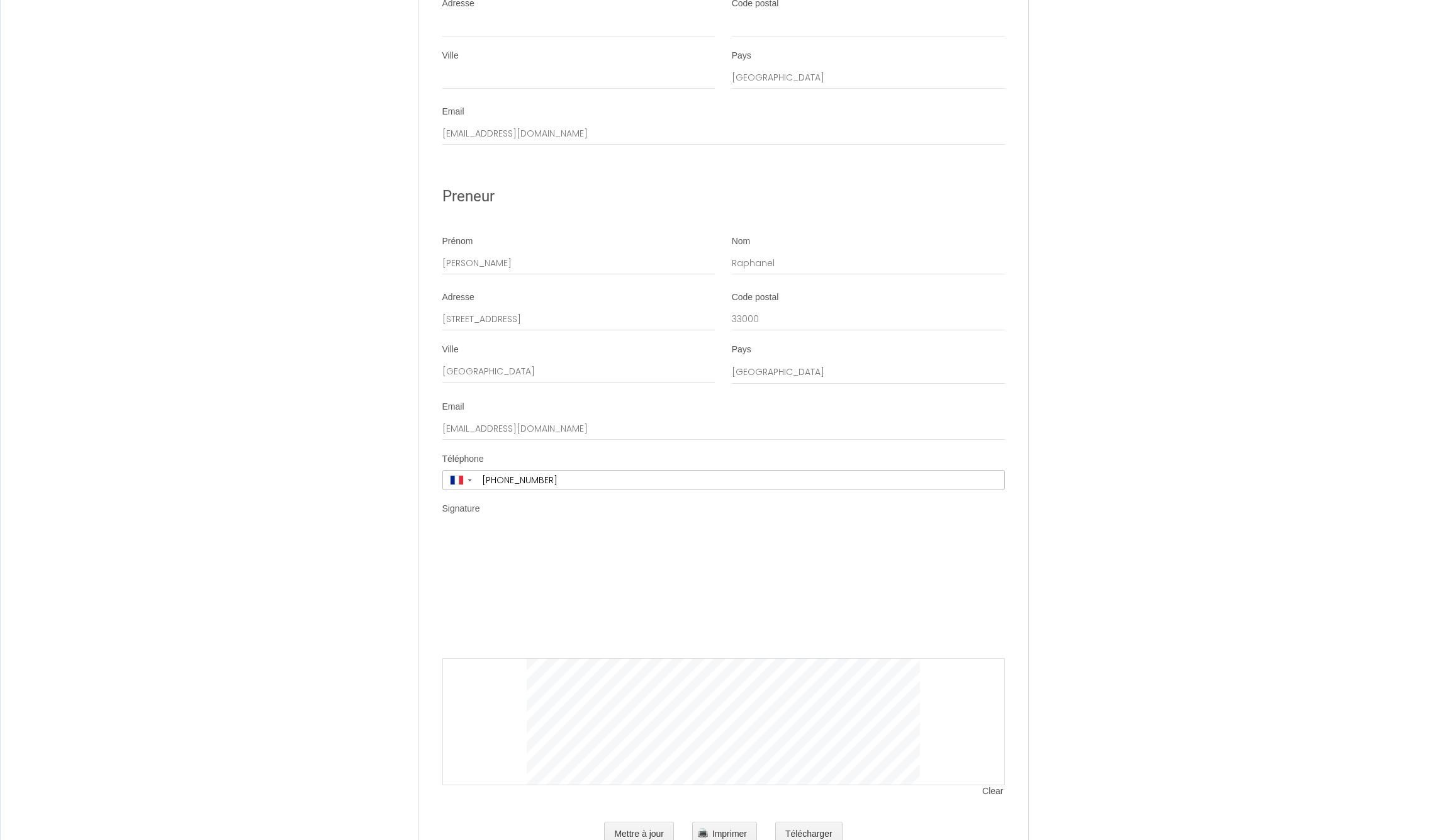
click at [634, 586] on img at bounding box center [723, 595] width 392 height 126
click at [818, 822] on button "Télécharger" at bounding box center [809, 834] width 67 height 25
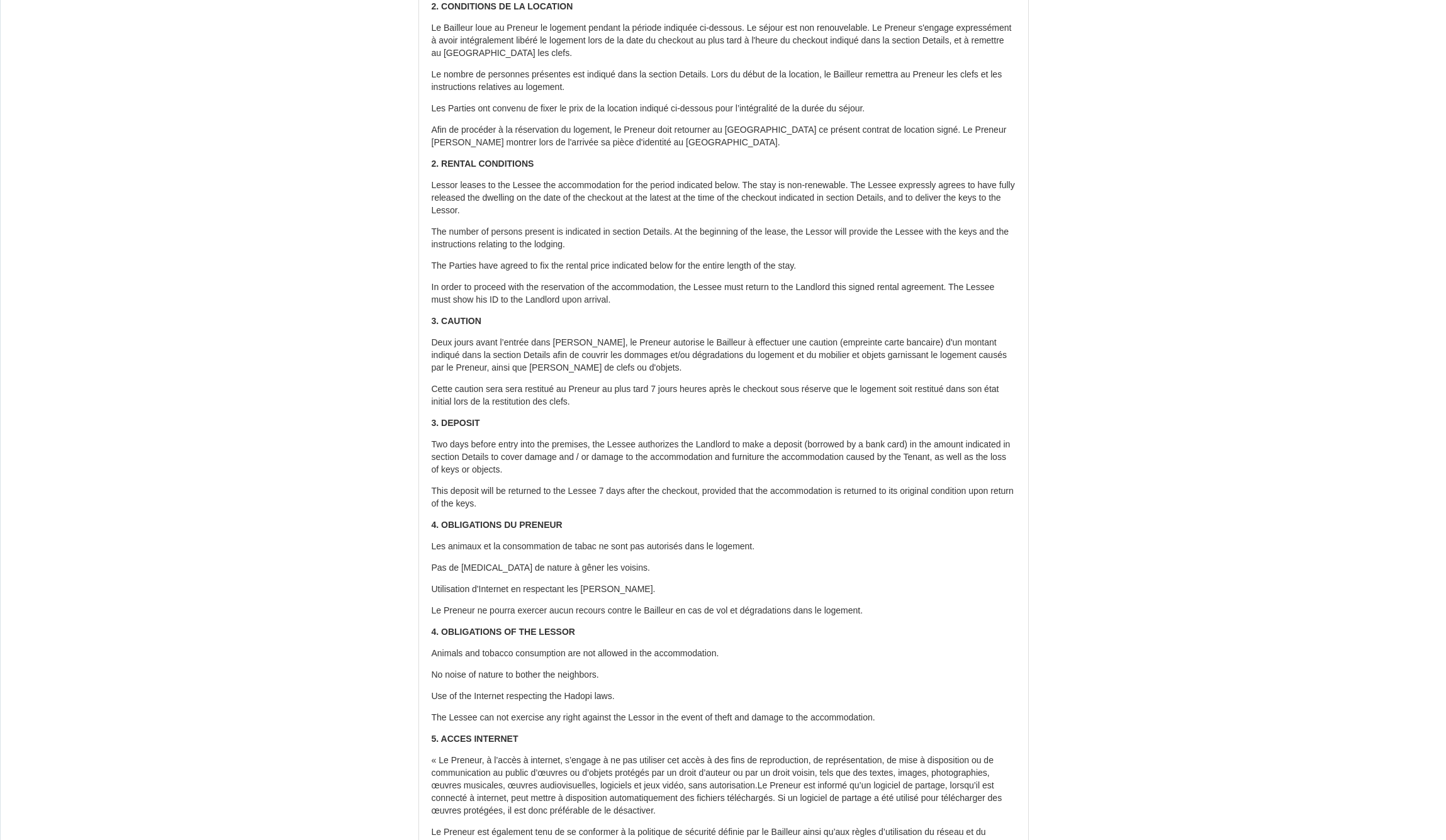
scroll to position [0, 0]
